Goal: Task Accomplishment & Management: Complete application form

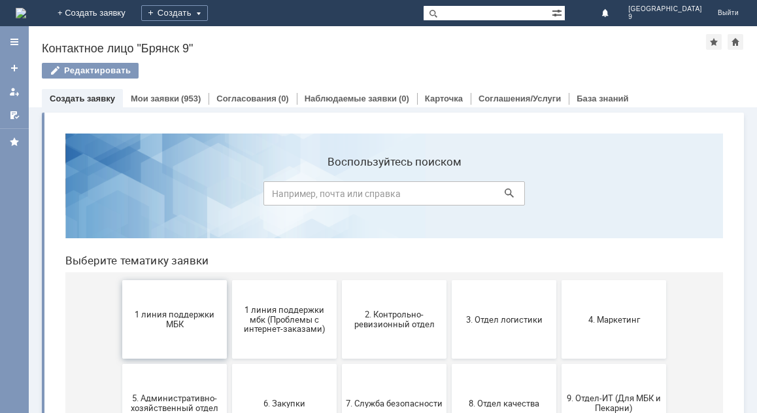
click at [176, 311] on span "1 линия поддержки МБК" at bounding box center [174, 319] width 97 height 20
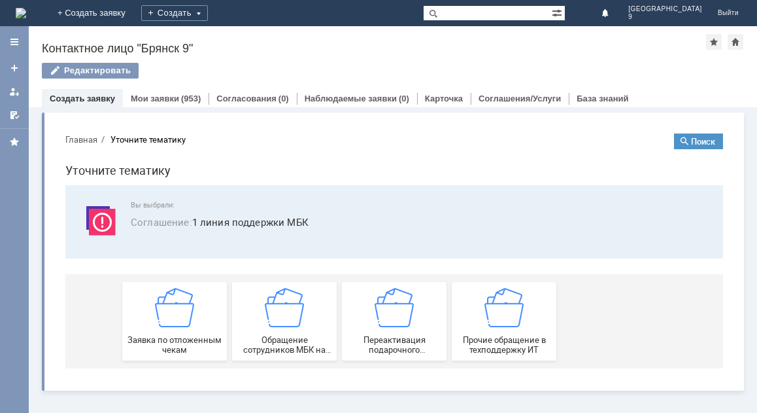
click at [176, 311] on img at bounding box center [174, 307] width 39 height 39
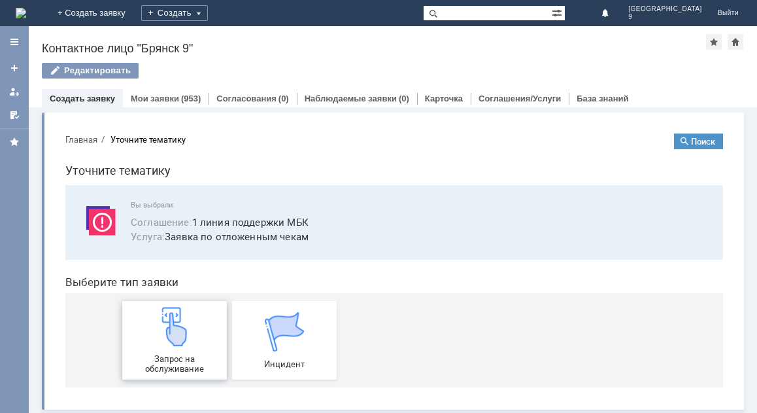
click at [177, 318] on img at bounding box center [174, 326] width 39 height 39
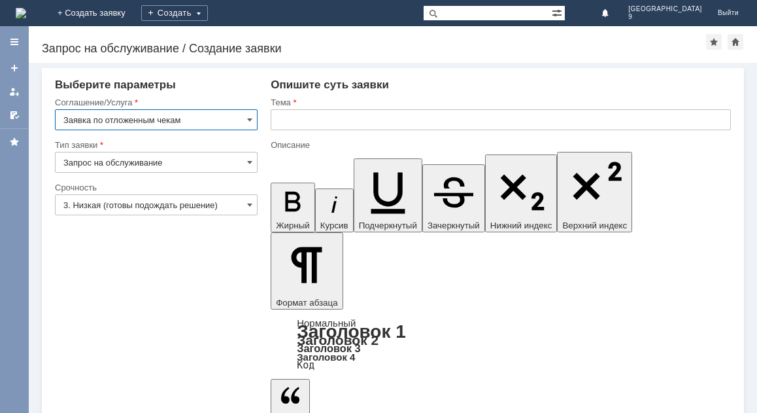
click at [144, 205] on input "3. Низкая (готовы подождать решение)" at bounding box center [156, 204] width 203 height 21
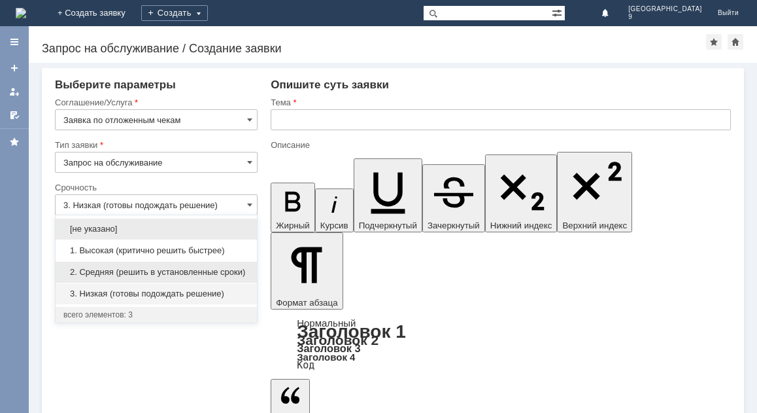
click at [130, 268] on span "2. Средняя (решить в установленные сроки)" at bounding box center [156, 272] width 186 height 10
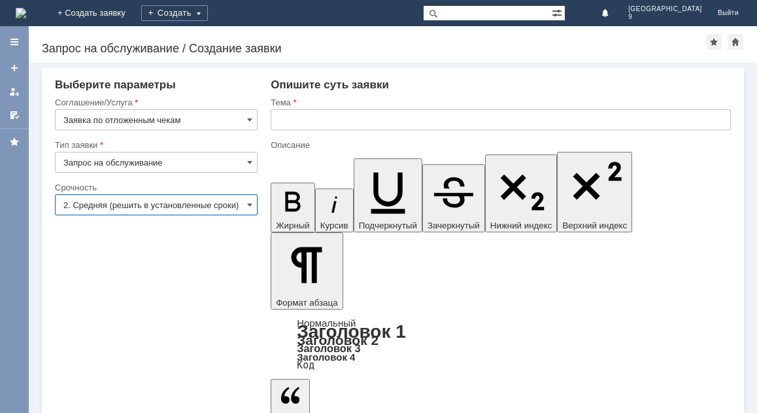
type input "2. Средняя (решить в установленные сроки)"
click at [315, 115] on input "text" at bounding box center [501, 119] width 460 height 21
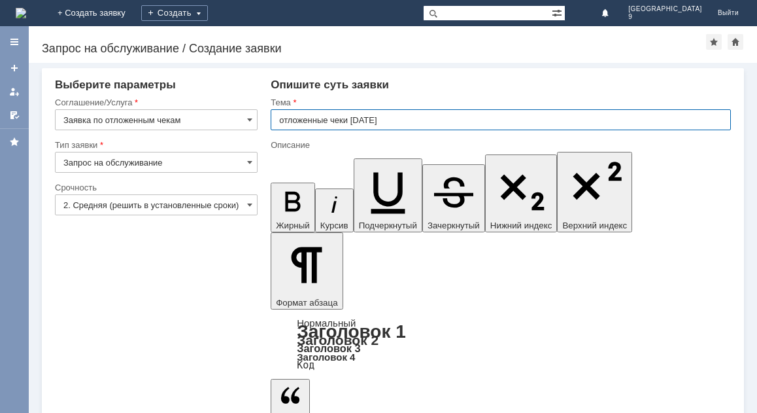
type input "отложенные чеки [DATE]"
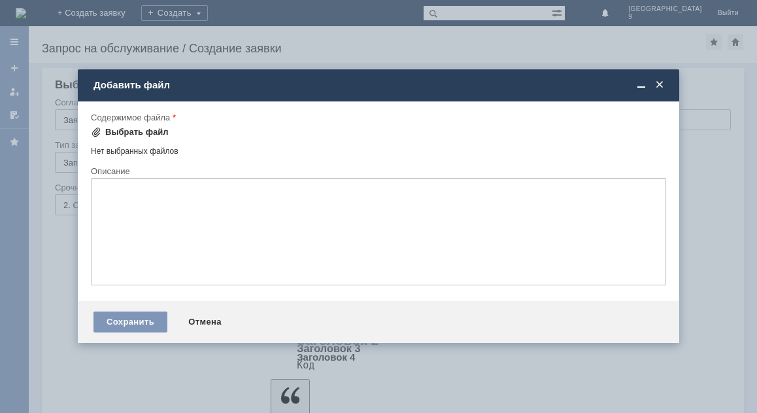
click at [133, 130] on div "Выбрать файл" at bounding box center [136, 132] width 63 height 10
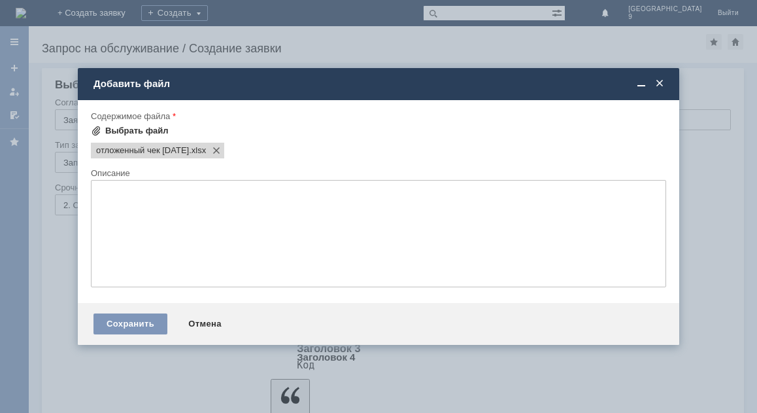
click at [107, 128] on div "Выбрать файл" at bounding box center [136, 131] width 63 height 10
click at [121, 132] on div "Выбрать файл" at bounding box center [136, 131] width 63 height 10
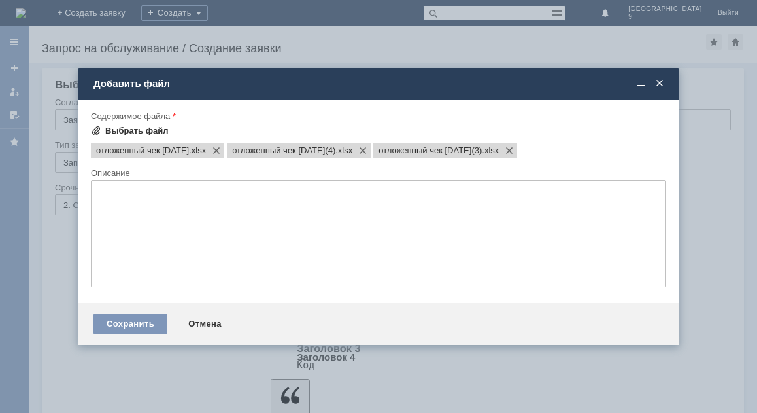
click at [117, 130] on div "Выбрать файл" at bounding box center [136, 131] width 63 height 10
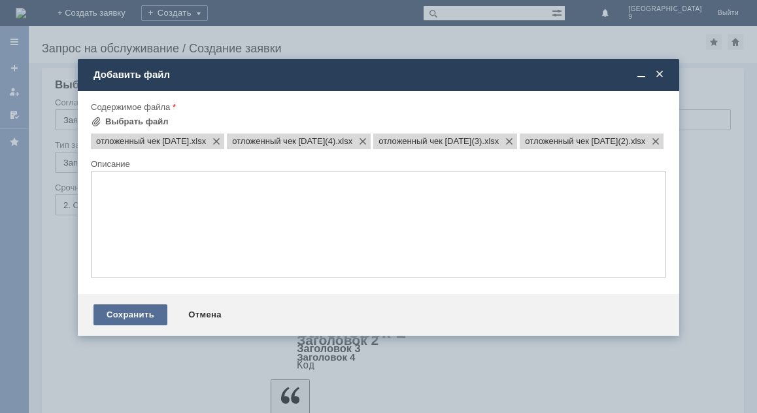
click at [153, 325] on div "Сохранить" at bounding box center [131, 314] width 74 height 21
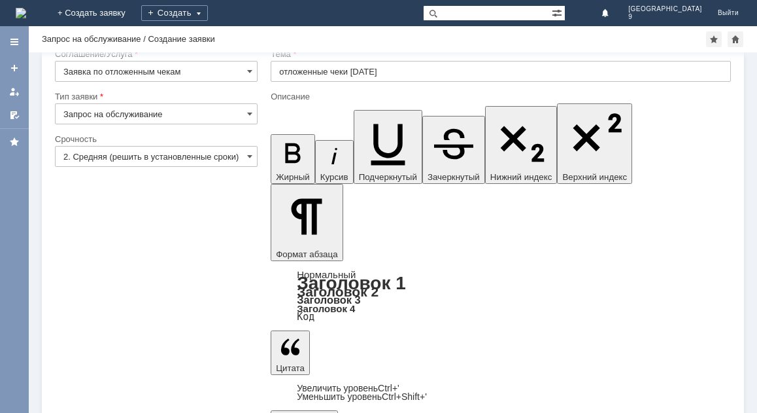
scroll to position [37, 0]
